Goal: Navigation & Orientation: Go to known website

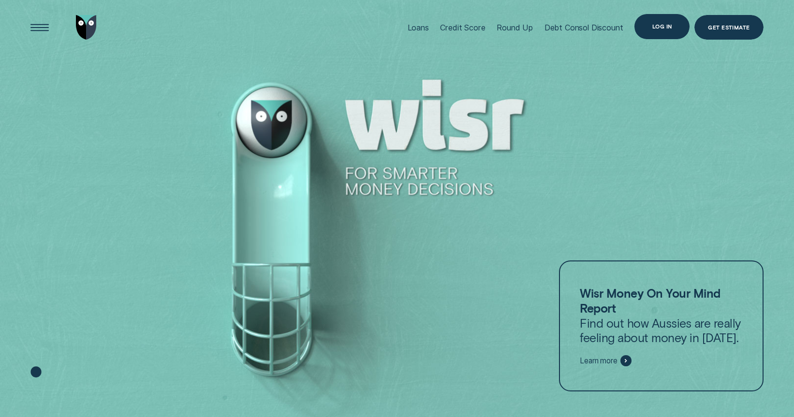
click at [663, 24] on div "Log in" at bounding box center [662, 26] width 20 height 5
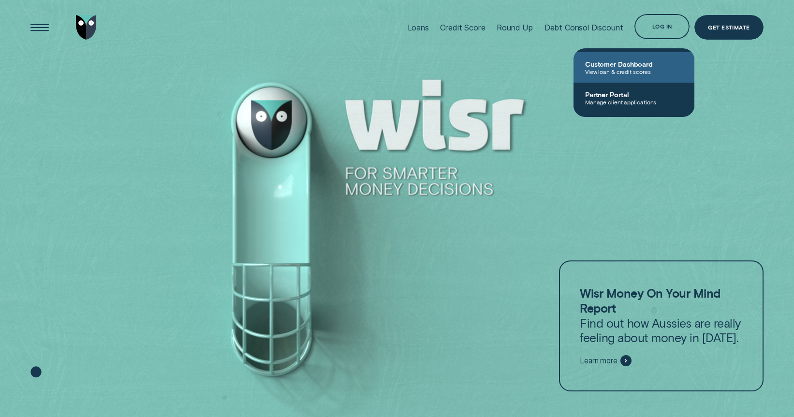
click at [654, 65] on span "Customer Dashboard" at bounding box center [634, 64] width 98 height 8
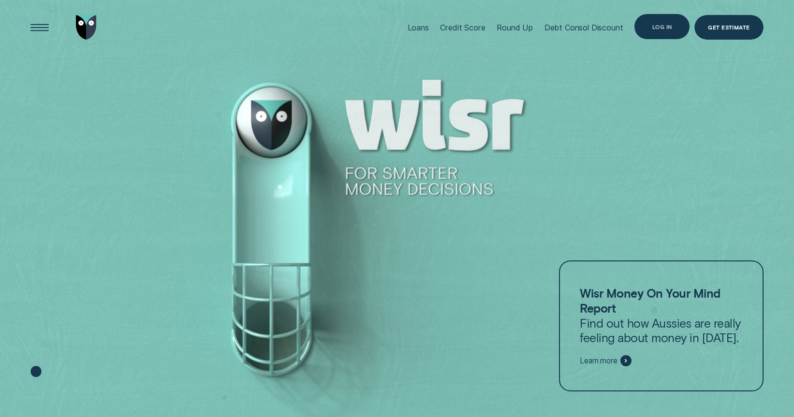
click at [667, 26] on div "Log in" at bounding box center [662, 27] width 20 height 5
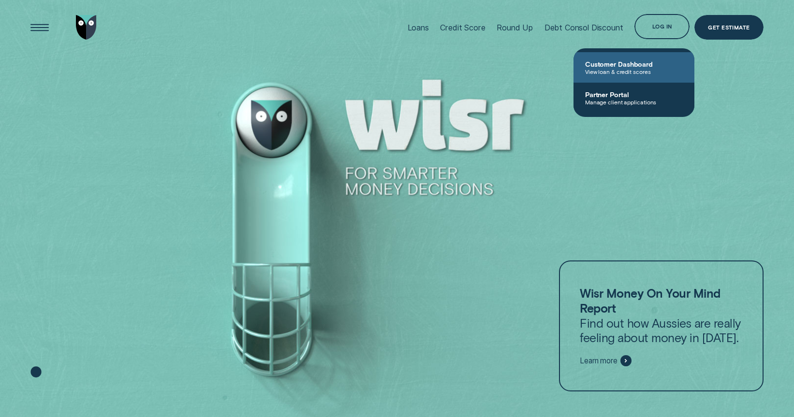
click at [642, 64] on span "Customer Dashboard" at bounding box center [634, 64] width 98 height 8
